Goal: Information Seeking & Learning: Learn about a topic

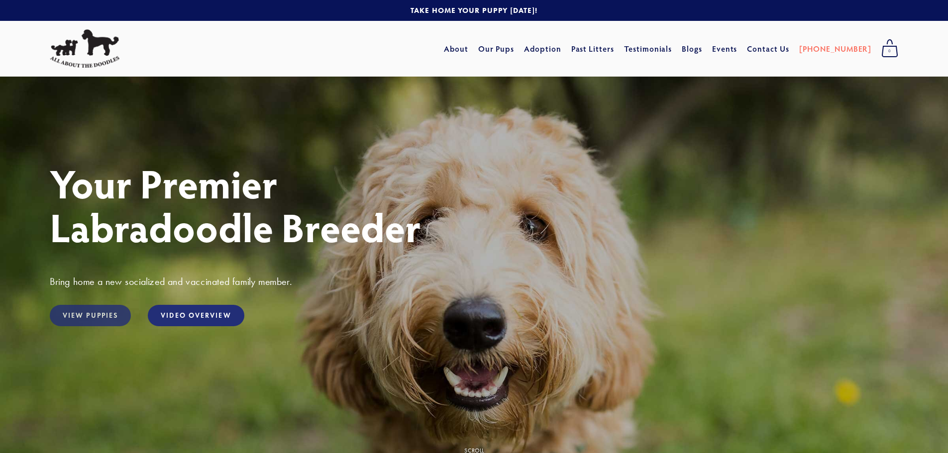
drag, startPoint x: 0, startPoint y: 0, endPoint x: 97, endPoint y: 315, distance: 329.3
click at [97, 315] on link "View Puppies" at bounding box center [90, 315] width 81 height 21
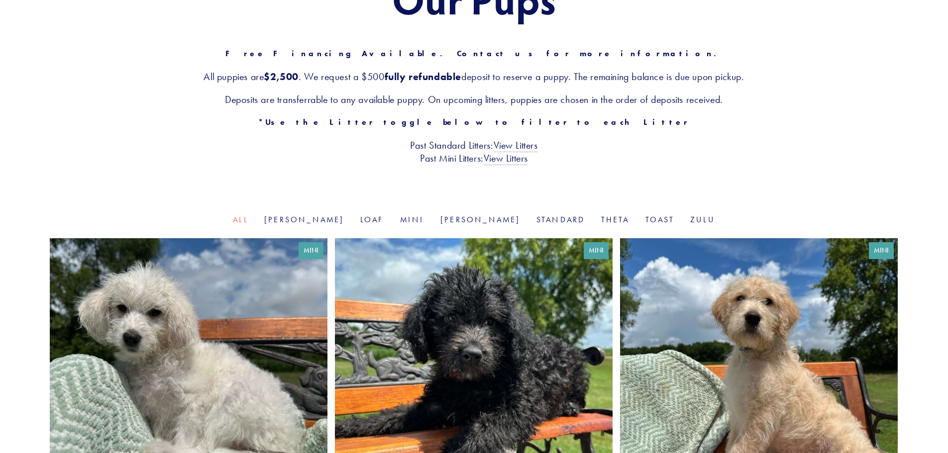
scroll to position [99, 0]
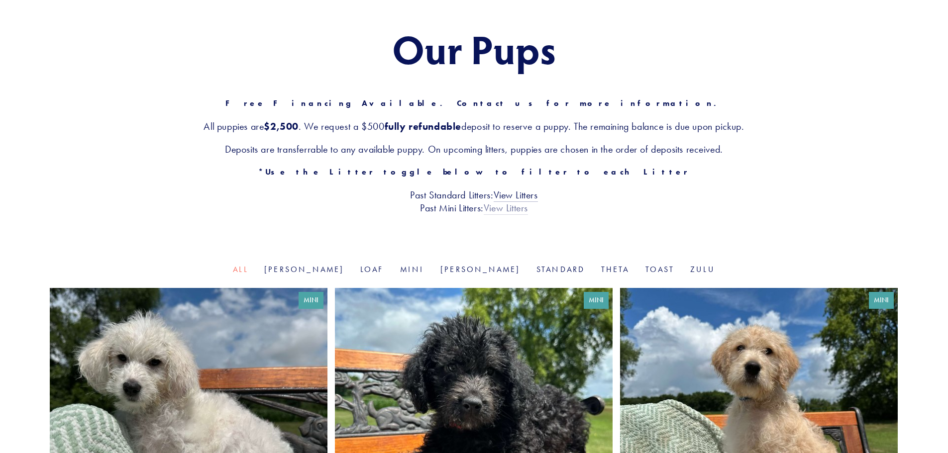
click at [519, 206] on link "View Litters" at bounding box center [505, 208] width 44 height 13
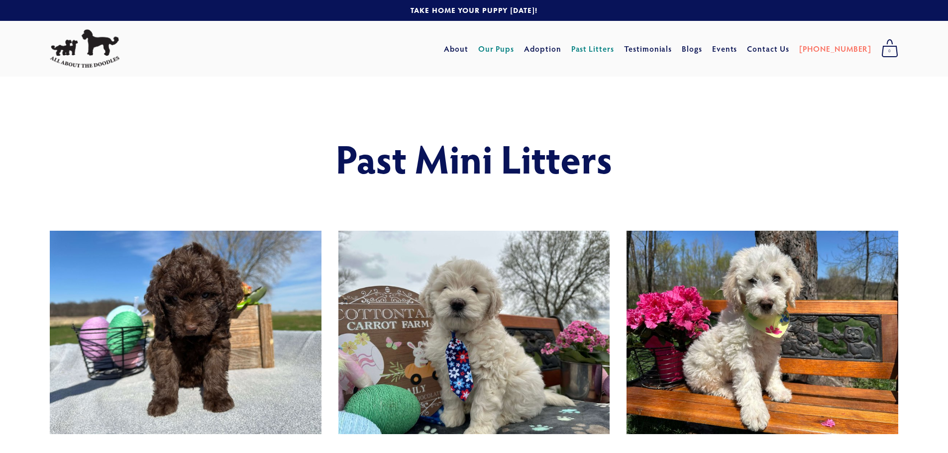
click at [514, 50] on link "Our Pups" at bounding box center [496, 49] width 36 height 18
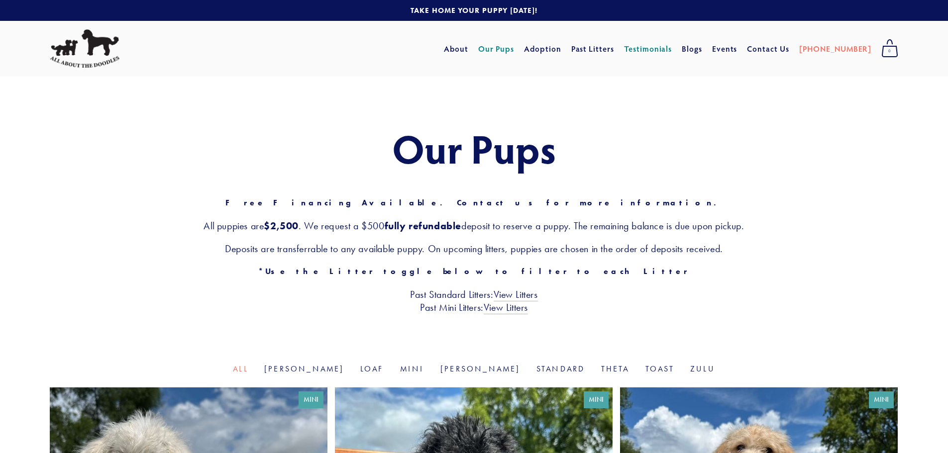
click at [672, 48] on link "Testimonials" at bounding box center [648, 49] width 48 height 18
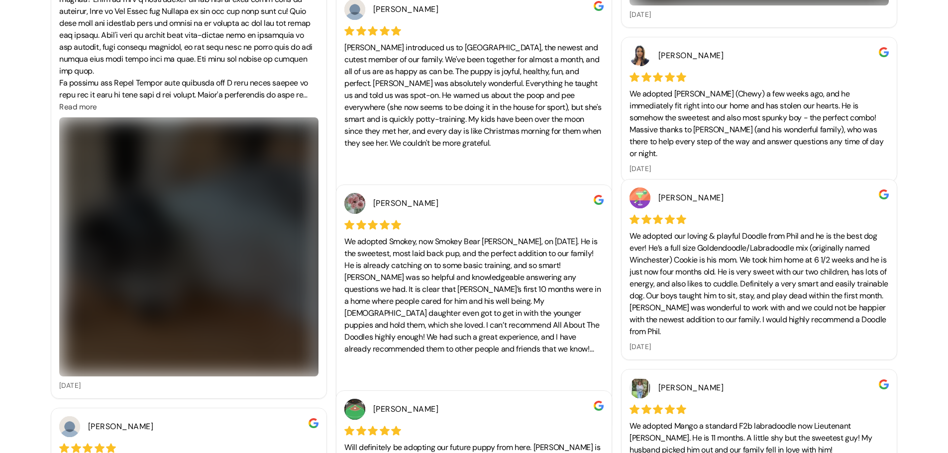
scroll to position [746, 0]
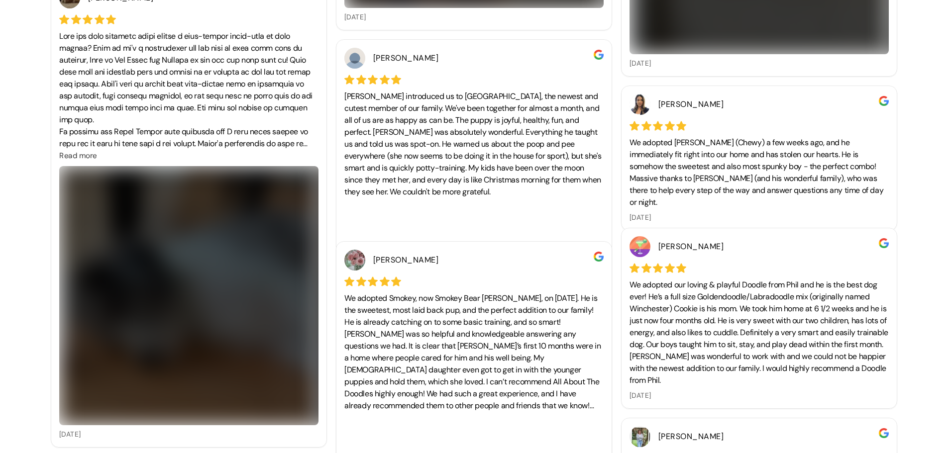
click at [201, 192] on img at bounding box center [188, 295] width 259 height 259
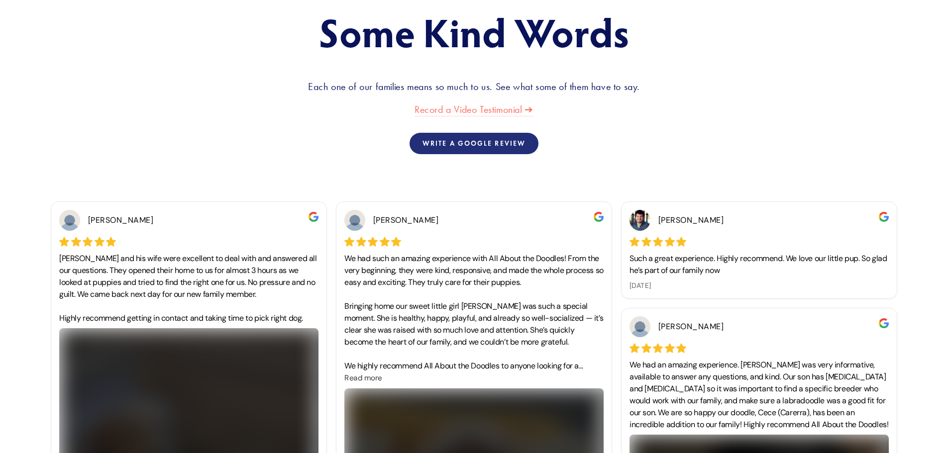
scroll to position [0, 0]
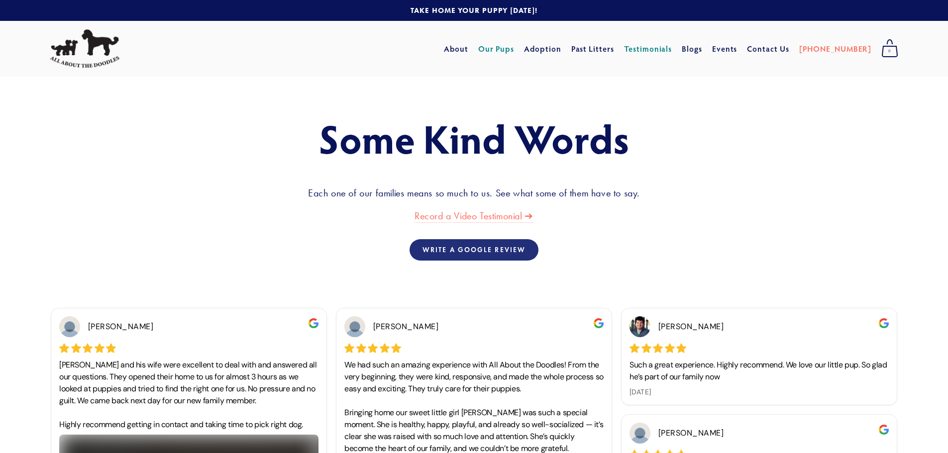
click at [514, 51] on link "Our Pups" at bounding box center [496, 49] width 36 height 18
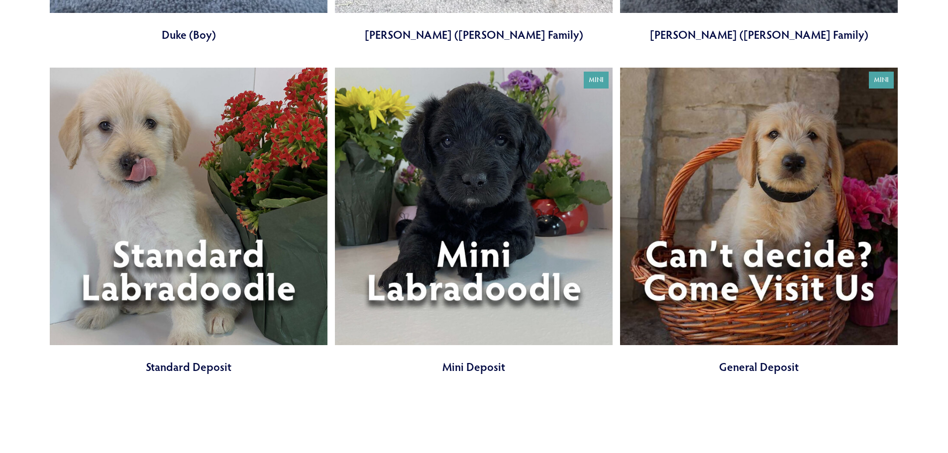
scroll to position [3979, 0]
